Goal: Find specific page/section: Find specific page/section

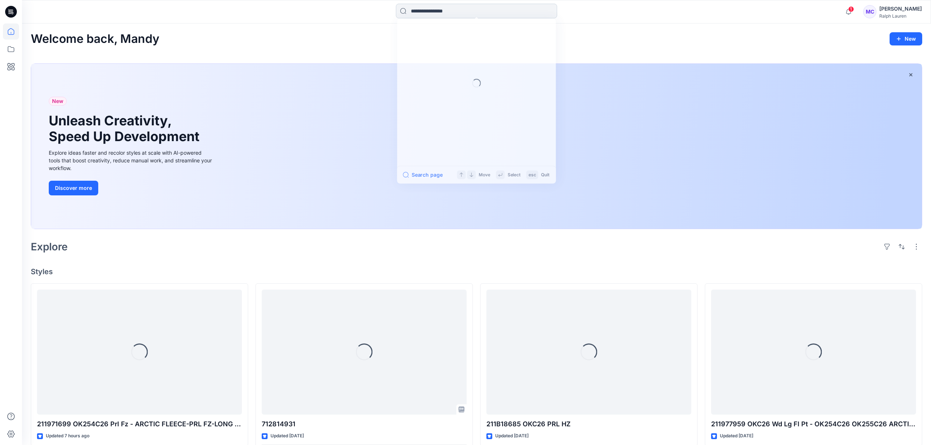
click at [479, 16] on input at bounding box center [476, 11] width 161 height 15
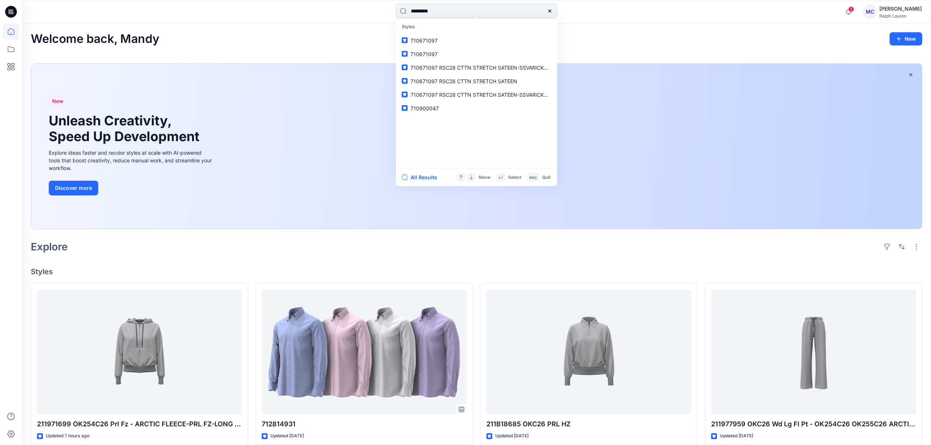
type input "*********"
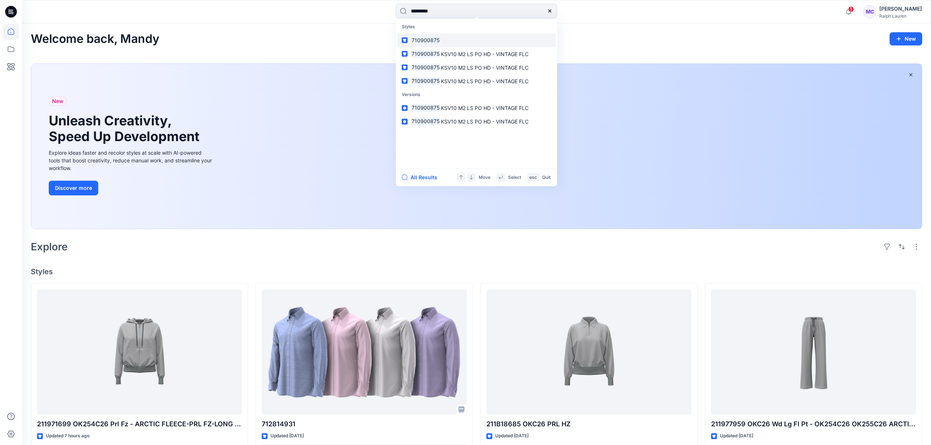
click at [433, 37] on mark "710900875" at bounding box center [426, 40] width 30 height 8
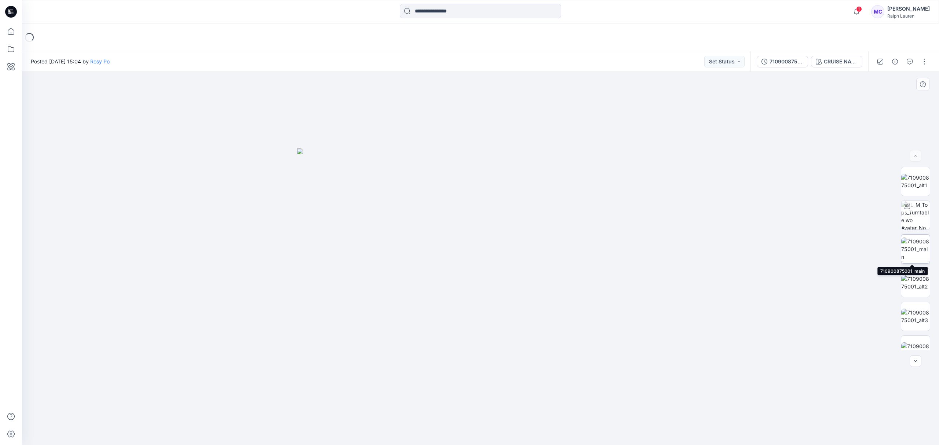
click at [923, 244] on img at bounding box center [915, 249] width 29 height 23
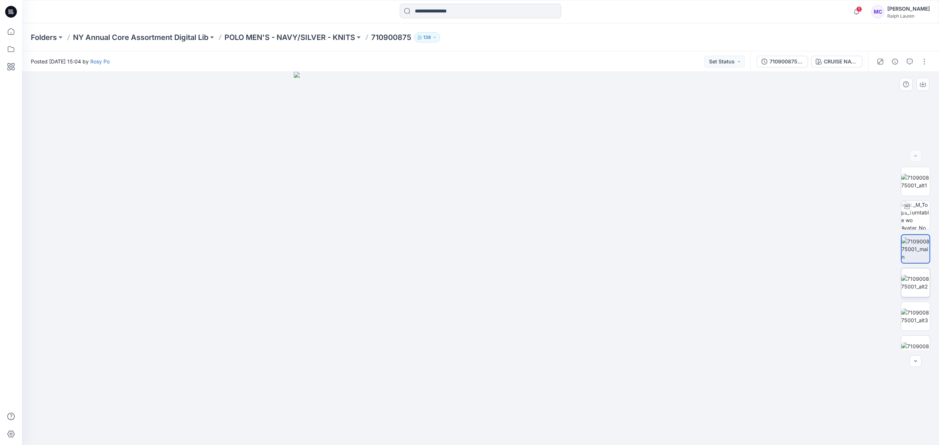
click at [916, 275] on img at bounding box center [915, 282] width 29 height 15
click at [279, 40] on p "POLO MEN'S - NAVY/SILVER - KNITS" at bounding box center [289, 37] width 131 height 10
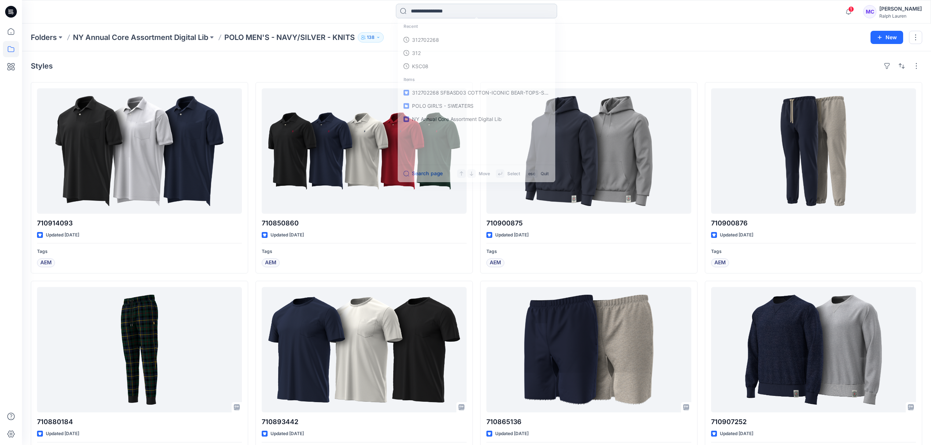
click at [427, 11] on input at bounding box center [476, 11] width 161 height 15
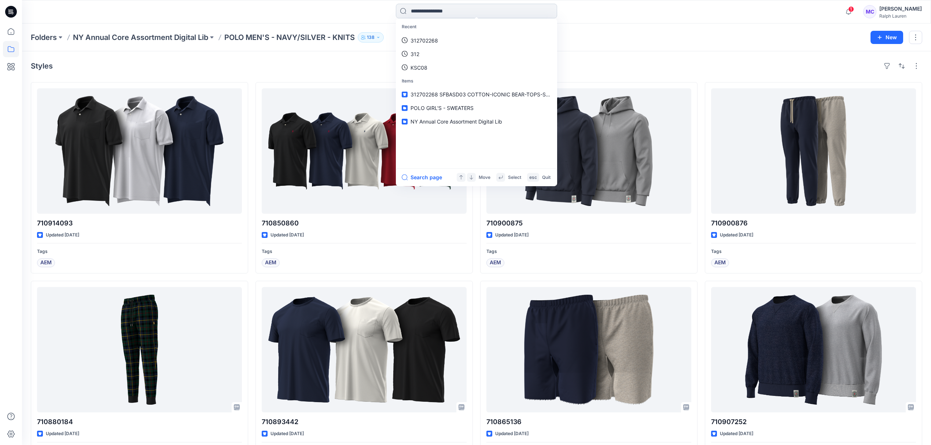
paste input "*****"
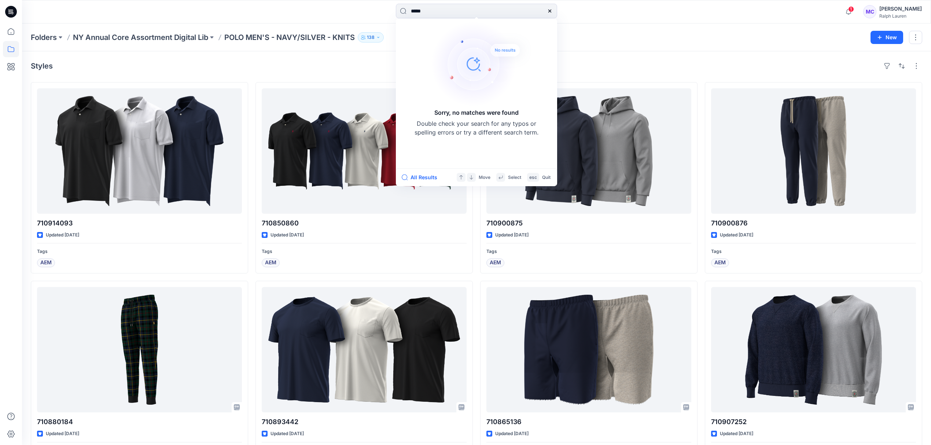
type input "*****"
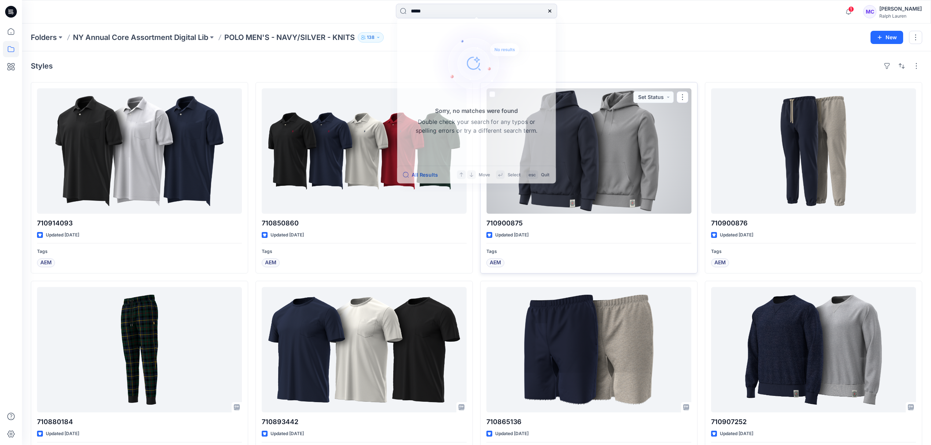
click at [589, 132] on div at bounding box center [589, 150] width 205 height 125
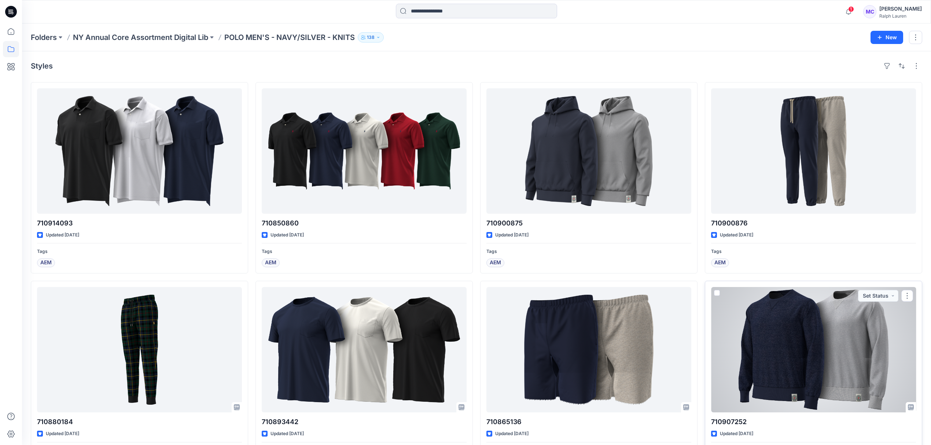
click at [788, 318] on div at bounding box center [813, 349] width 205 height 125
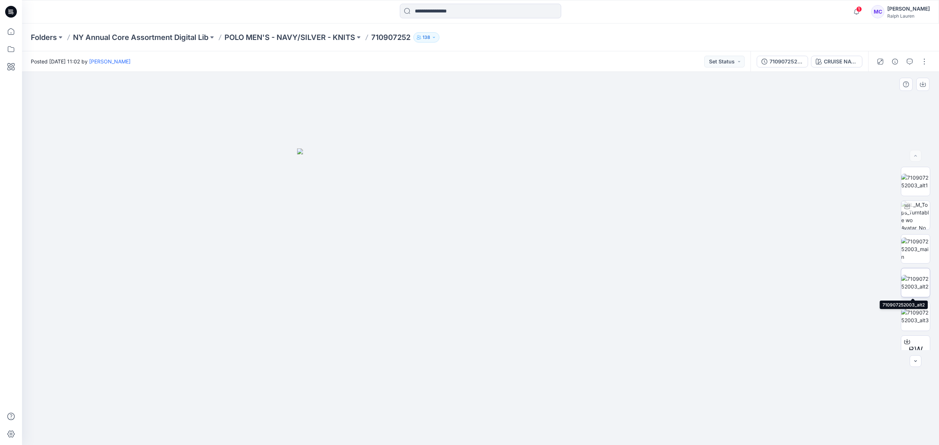
click at [917, 285] on img at bounding box center [915, 282] width 29 height 15
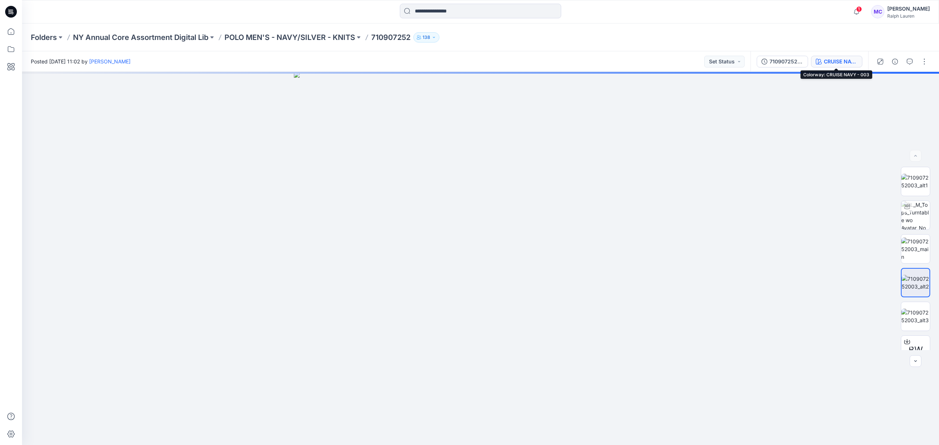
click at [833, 59] on div "CRUISE NAVY - 003" at bounding box center [841, 62] width 34 height 8
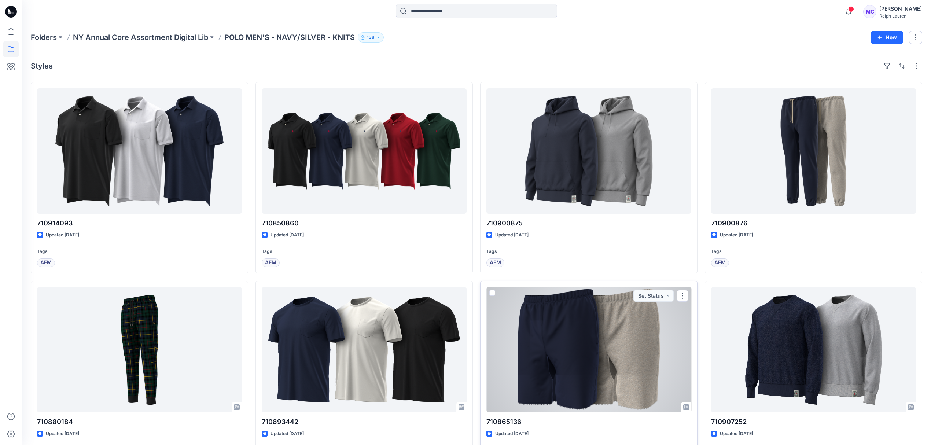
click at [579, 341] on div at bounding box center [589, 349] width 205 height 125
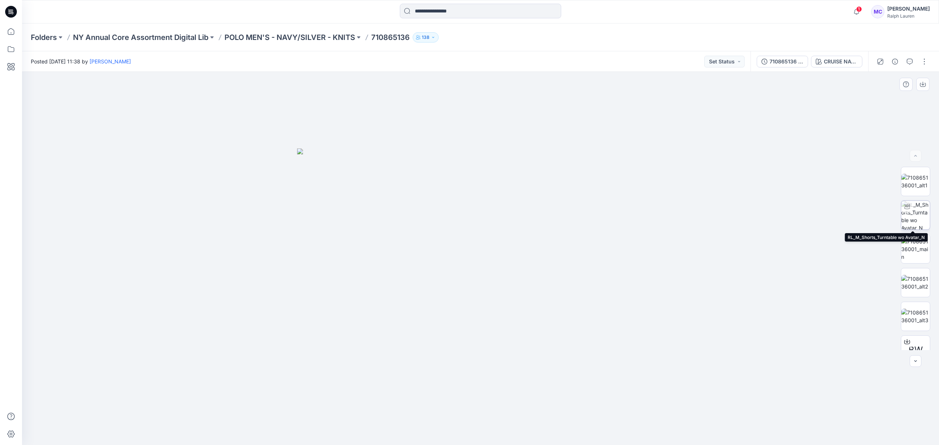
click at [911, 213] on img at bounding box center [915, 215] width 29 height 29
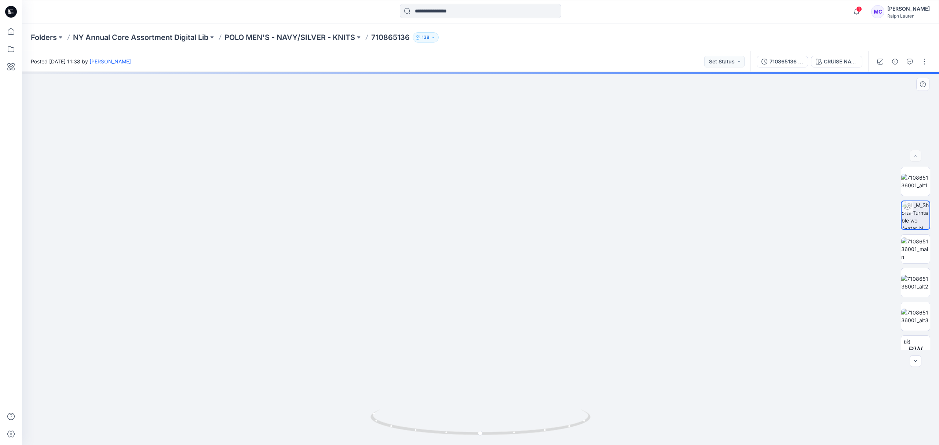
drag, startPoint x: 451, startPoint y: 374, endPoint x: 450, endPoint y: 299, distance: 75.2
click at [450, 299] on img at bounding box center [480, 202] width 485 height 485
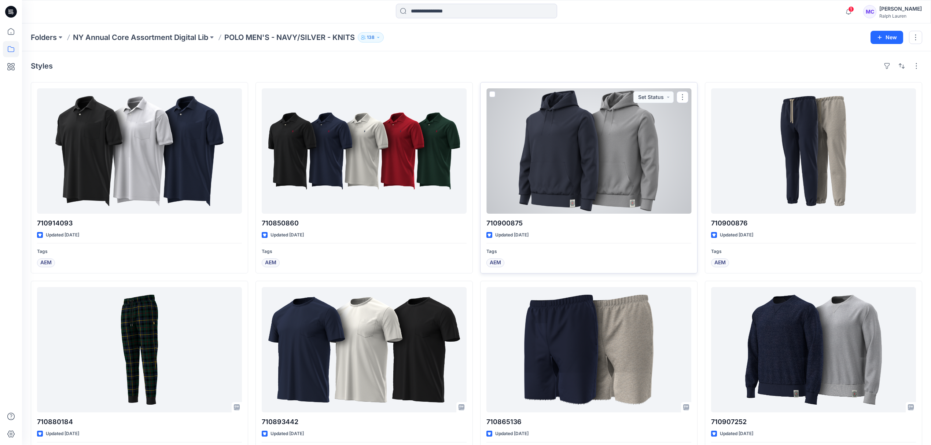
click at [553, 155] on div at bounding box center [589, 150] width 205 height 125
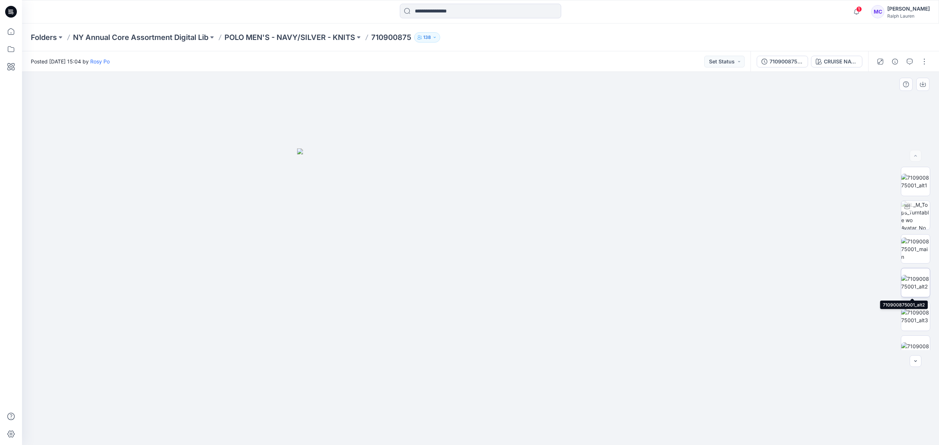
click at [920, 275] on img at bounding box center [915, 282] width 29 height 15
click at [916, 304] on span "BW" at bounding box center [915, 301] width 14 height 13
